Goal: Register for event/course

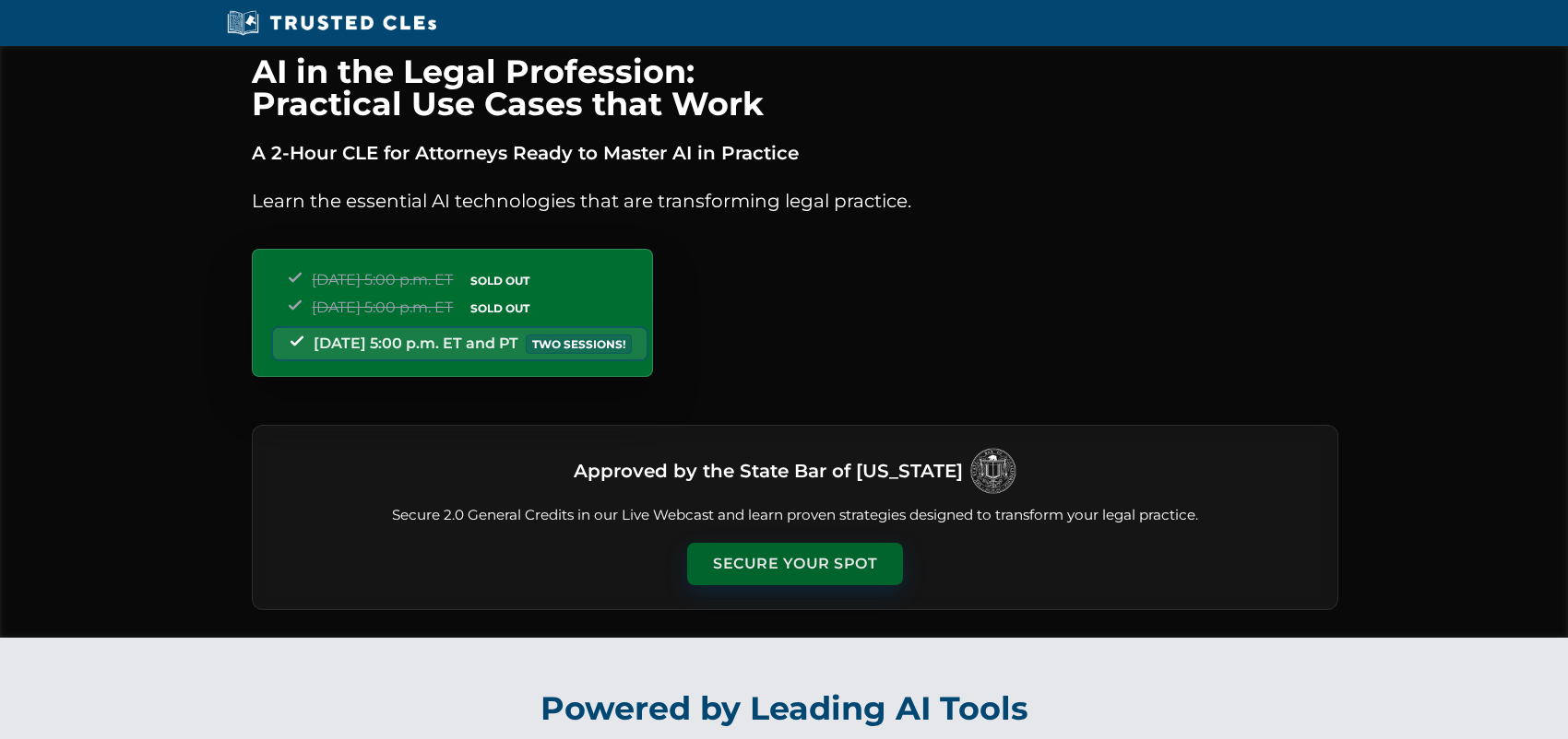
click at [801, 561] on button "Secure Your Spot" at bounding box center [795, 565] width 216 height 42
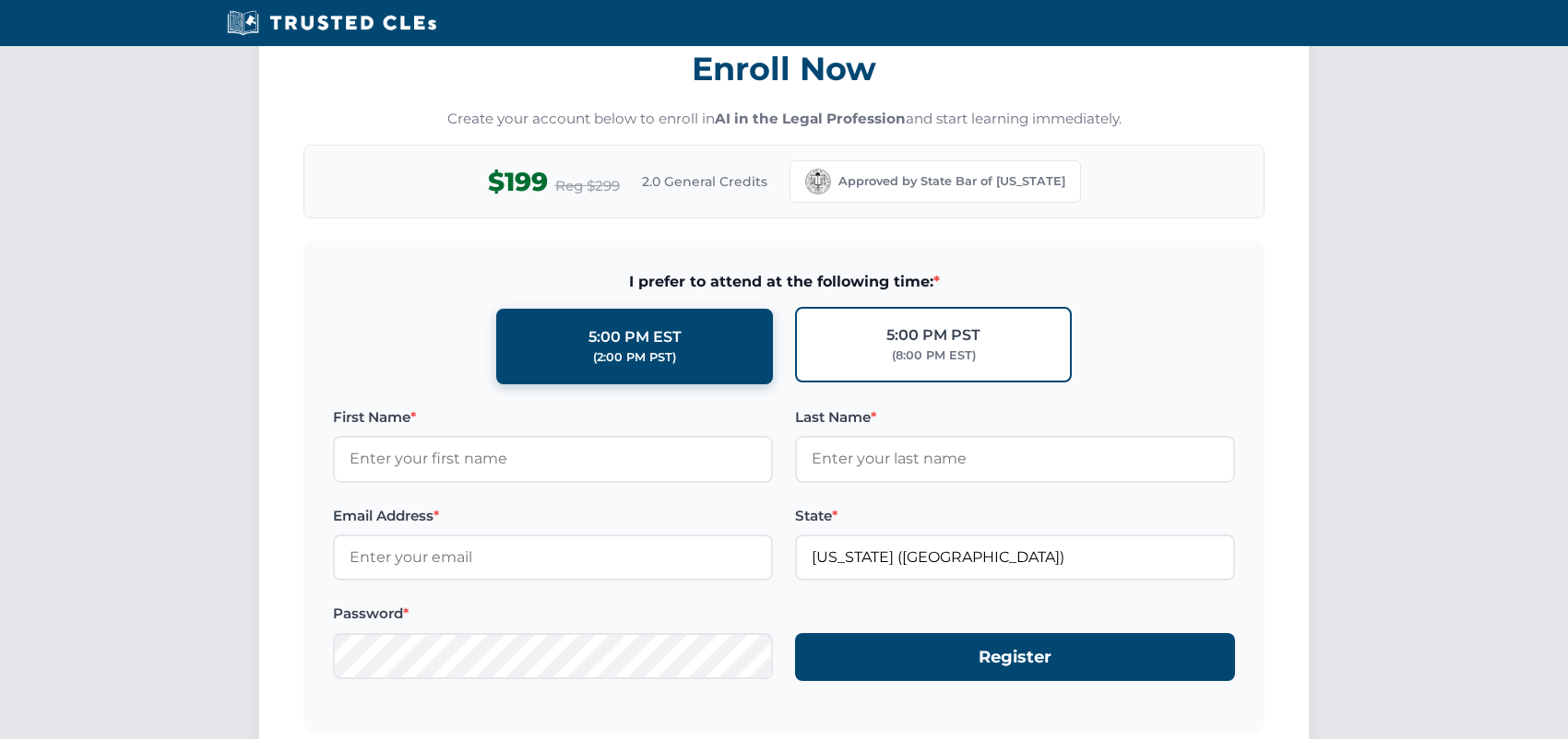
click at [950, 333] on div "5:00 PM PST" at bounding box center [934, 335] width 94 height 24
click at [0, 0] on input "5:00 PM PST (8:00 PM EST)" at bounding box center [0, 0] width 0 height 0
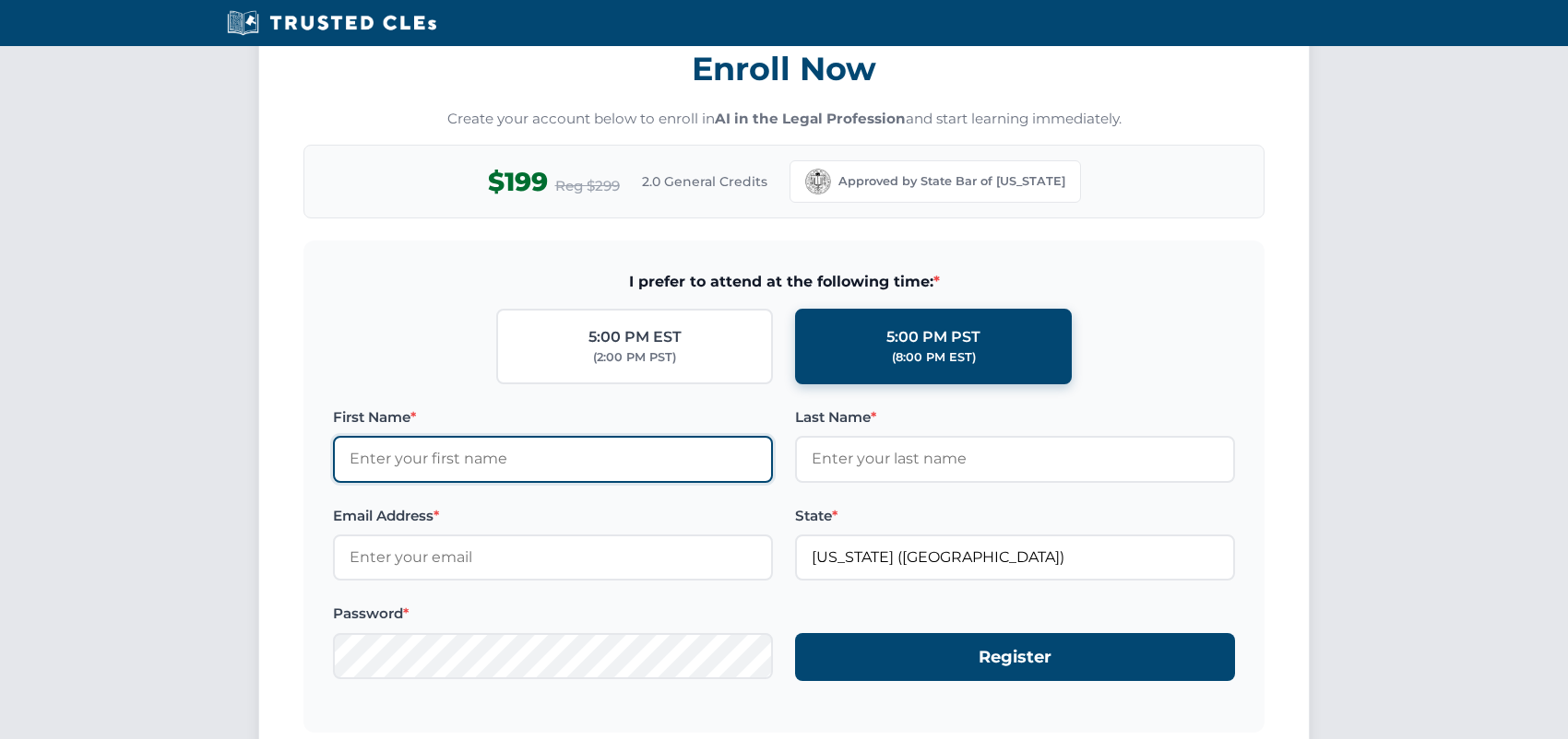
click at [481, 448] on input "First Name *" at bounding box center [552, 460] width 439 height 46
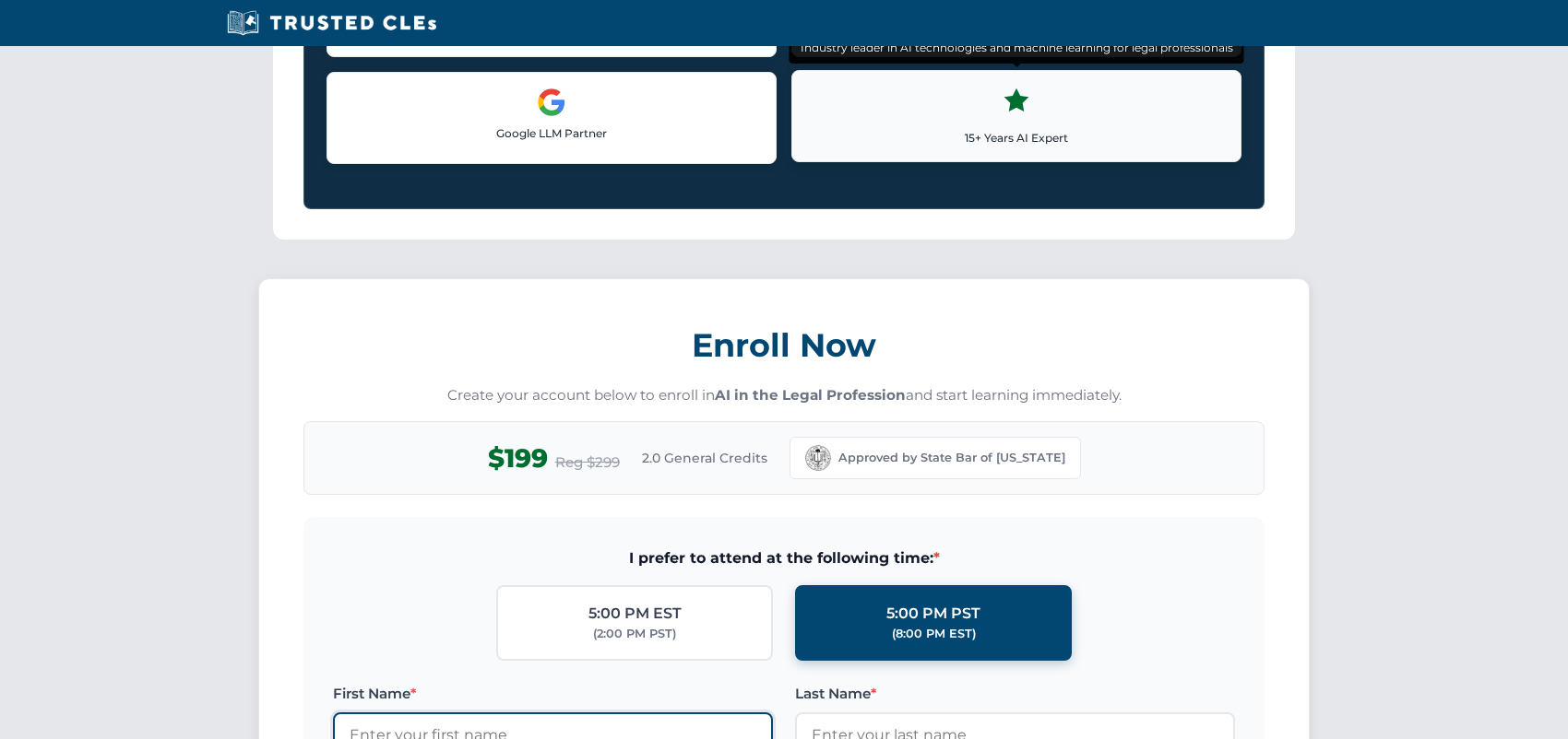
scroll to position [1227, 0]
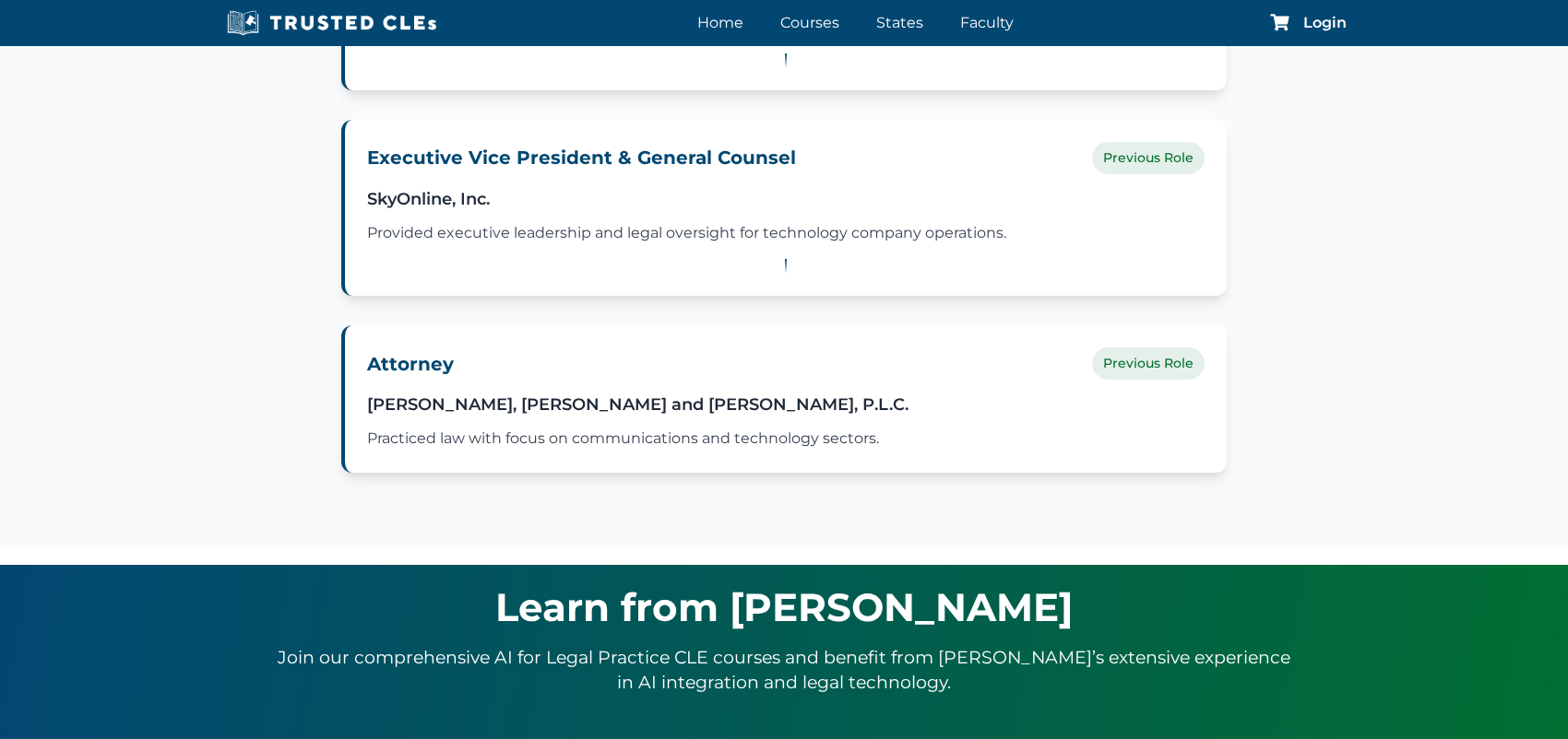
scroll to position [1568, 0]
